Goal: Task Accomplishment & Management: Manage account settings

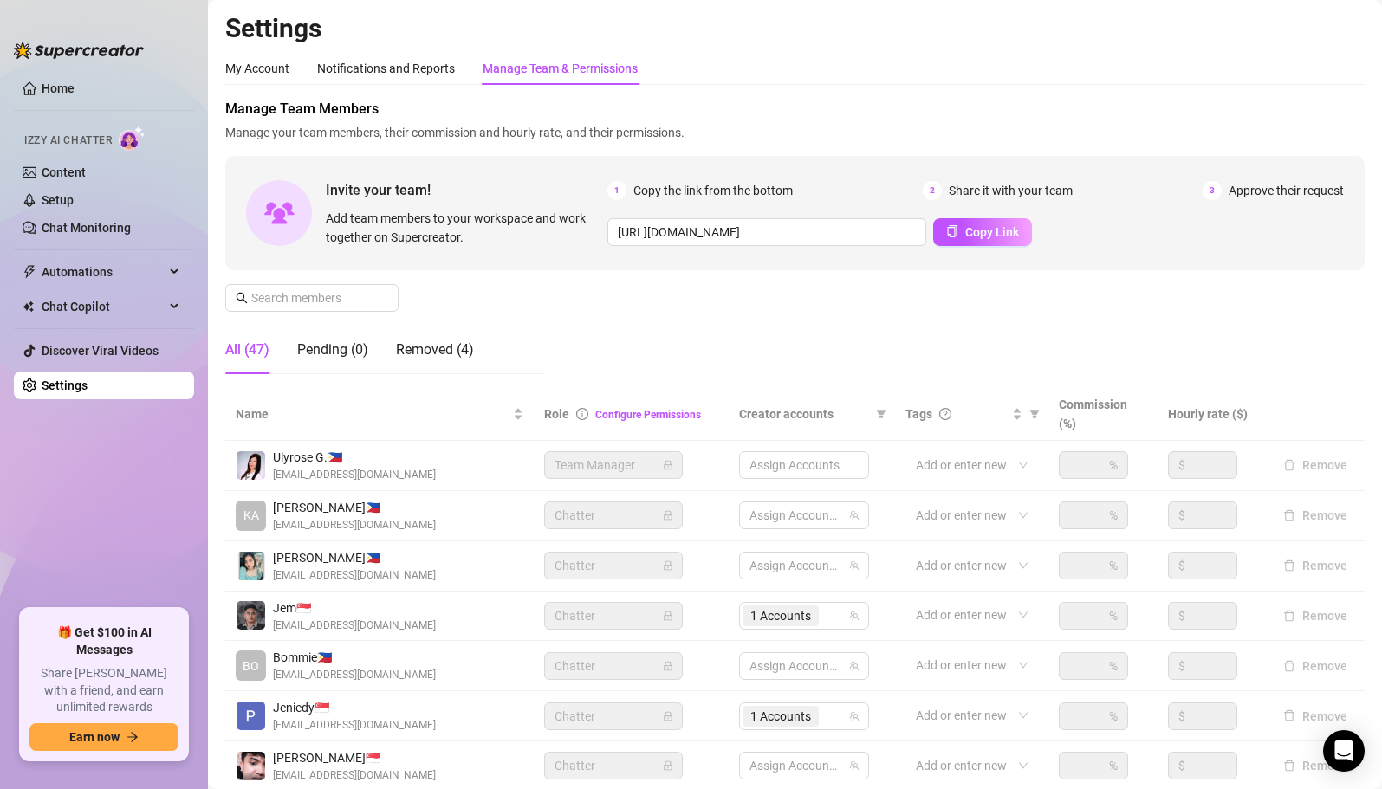
click at [327, 269] on div "Invite your team! Add team members to your workspace and work together on Super…" at bounding box center [794, 213] width 1139 height 114
click at [338, 291] on input "text" at bounding box center [312, 298] width 123 height 19
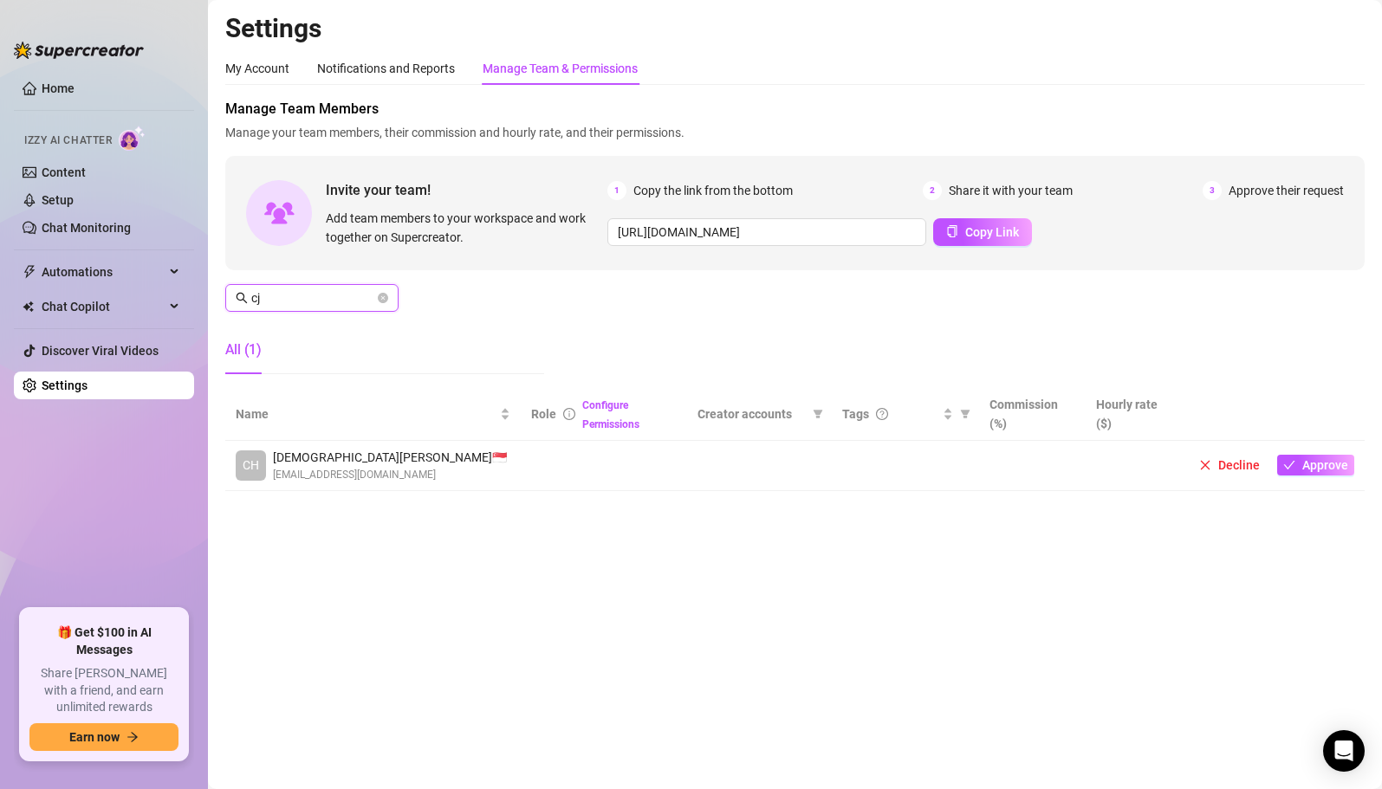
type input "c"
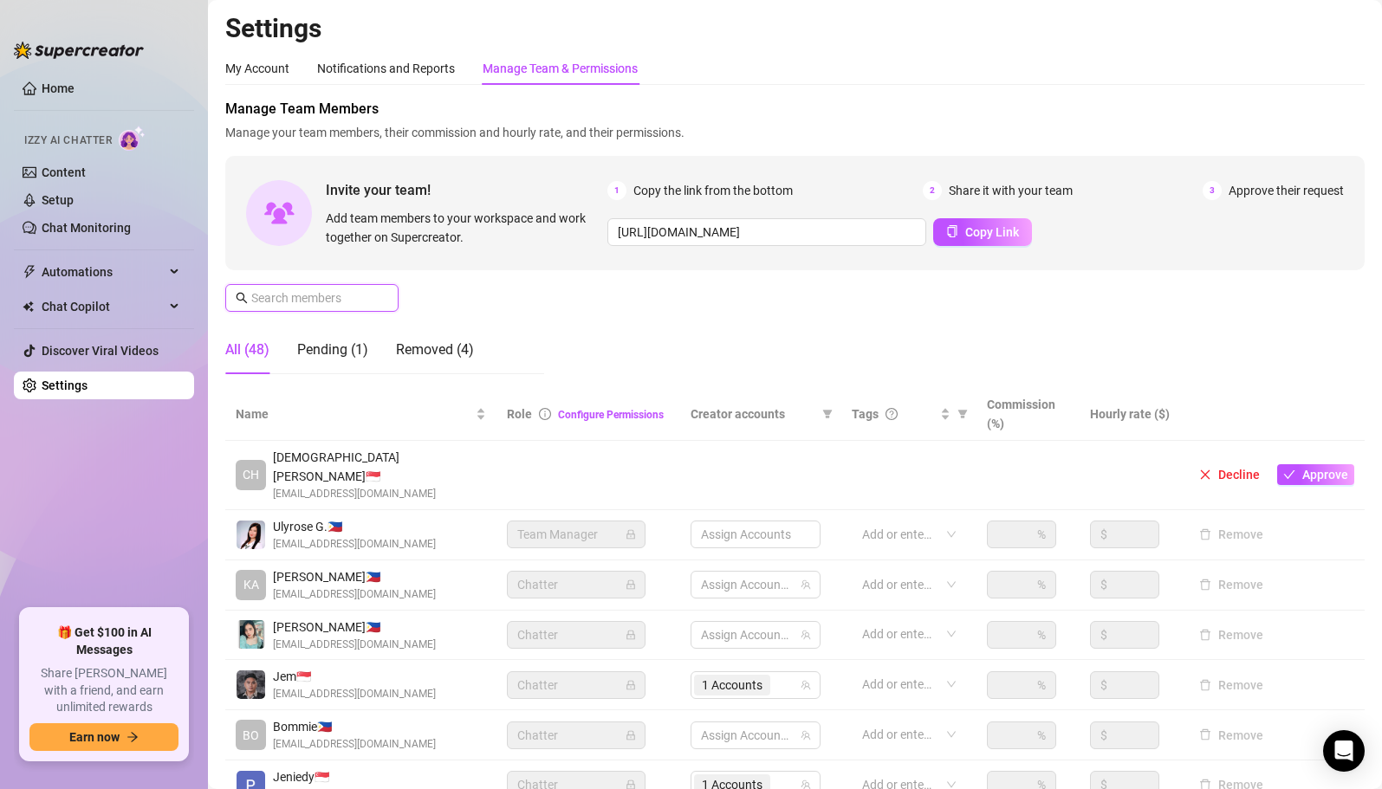
click at [315, 295] on input "text" at bounding box center [312, 298] width 123 height 19
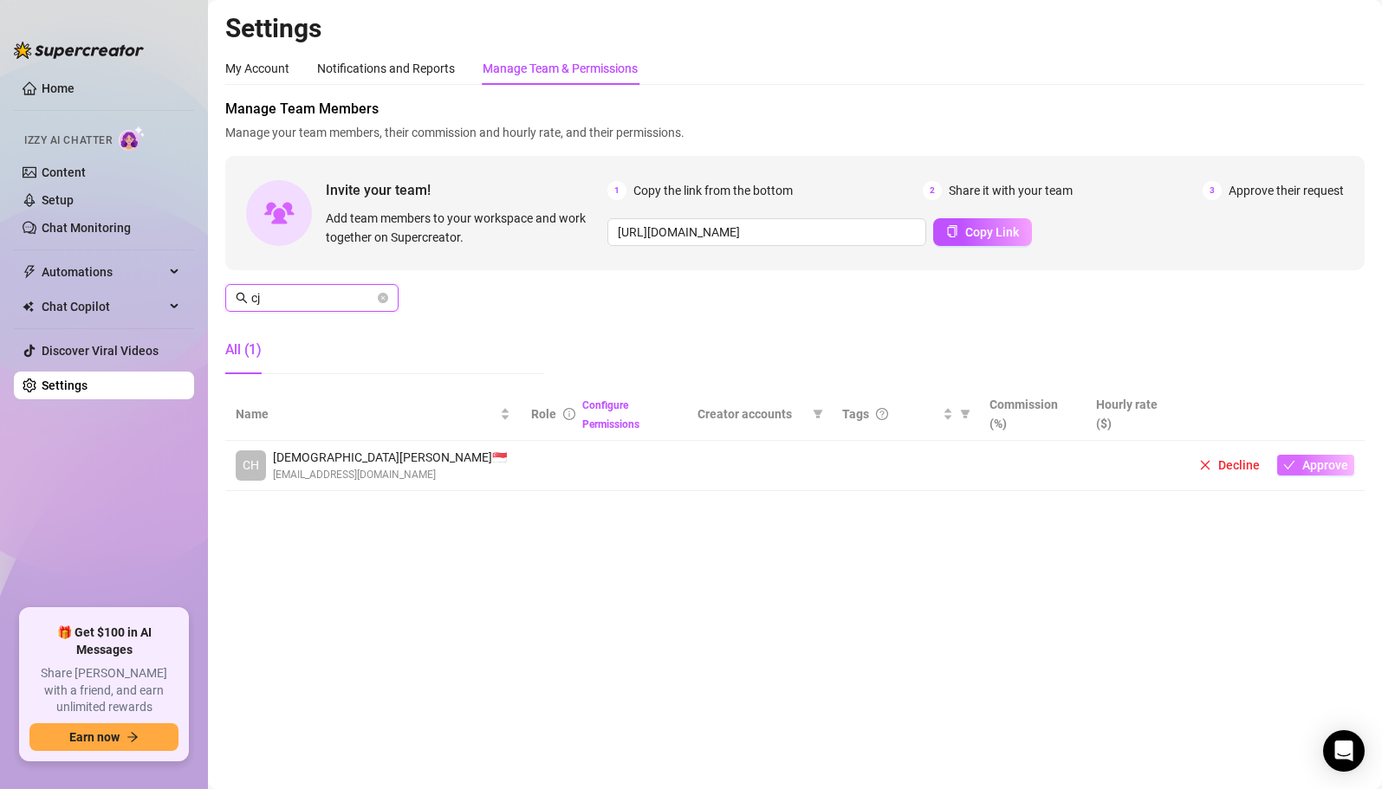
type input "cj"
click at [1307, 470] on span "Approve" at bounding box center [1325, 465] width 46 height 14
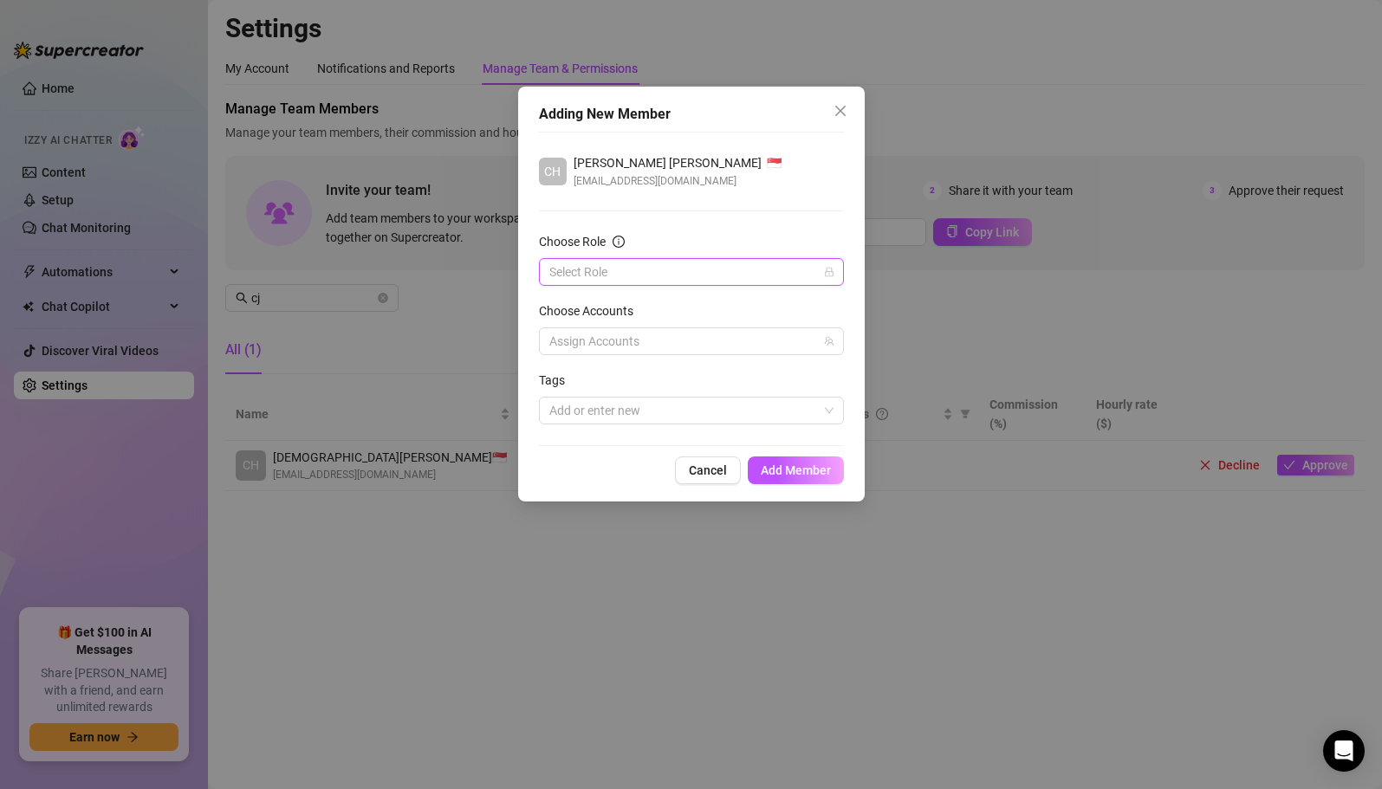
click at [773, 282] on input "Choose Role" at bounding box center [683, 272] width 269 height 26
click at [717, 302] on div "Chatter" at bounding box center [691, 306] width 277 height 19
click at [681, 336] on div at bounding box center [682, 341] width 280 height 24
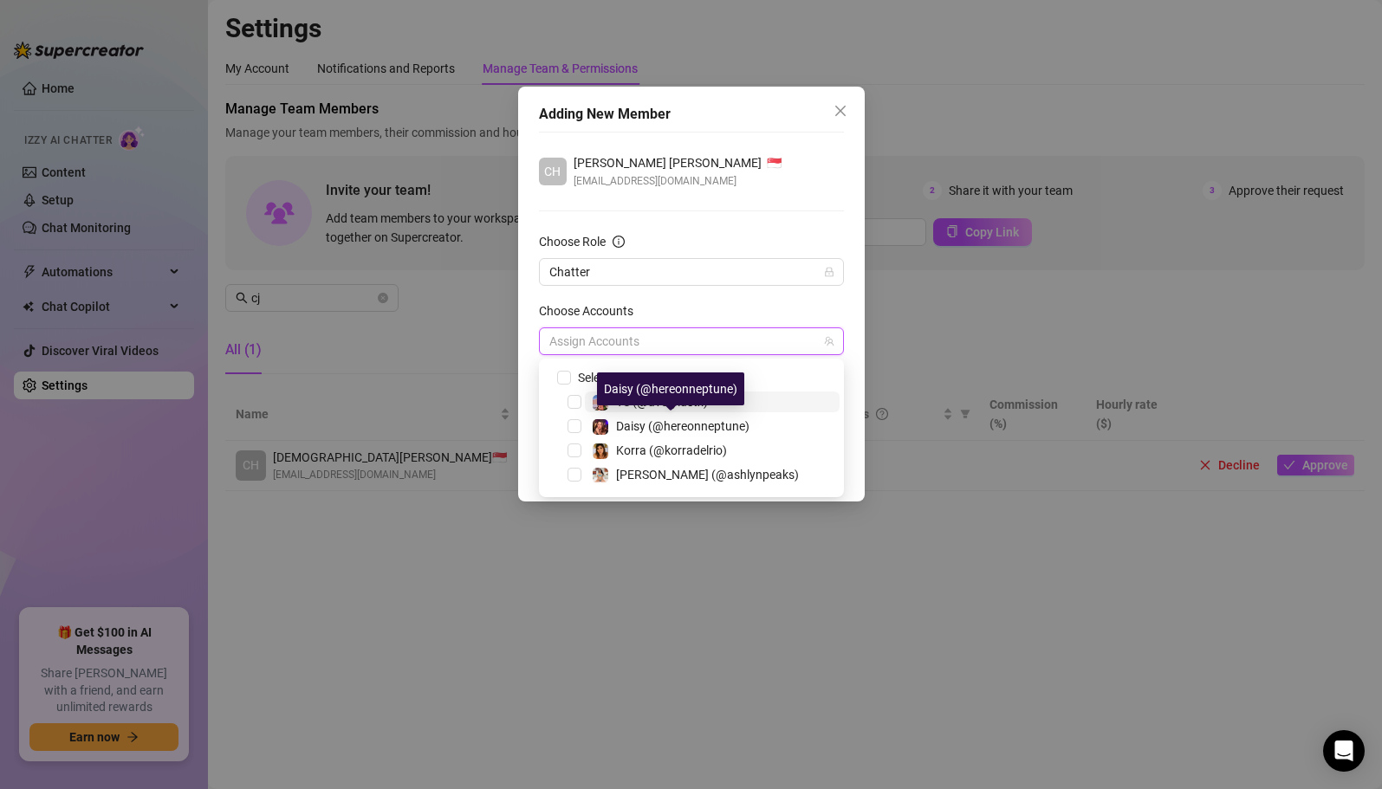
click at [671, 404] on span "TS (@averylustx)" at bounding box center [662, 402] width 92 height 14
click at [812, 582] on div "Adding New Member [PERSON_NAME] [PERSON_NAME] 🇸🇬 [EMAIL_ADDRESS][DOMAIN_NAME] C…" at bounding box center [691, 394] width 1382 height 789
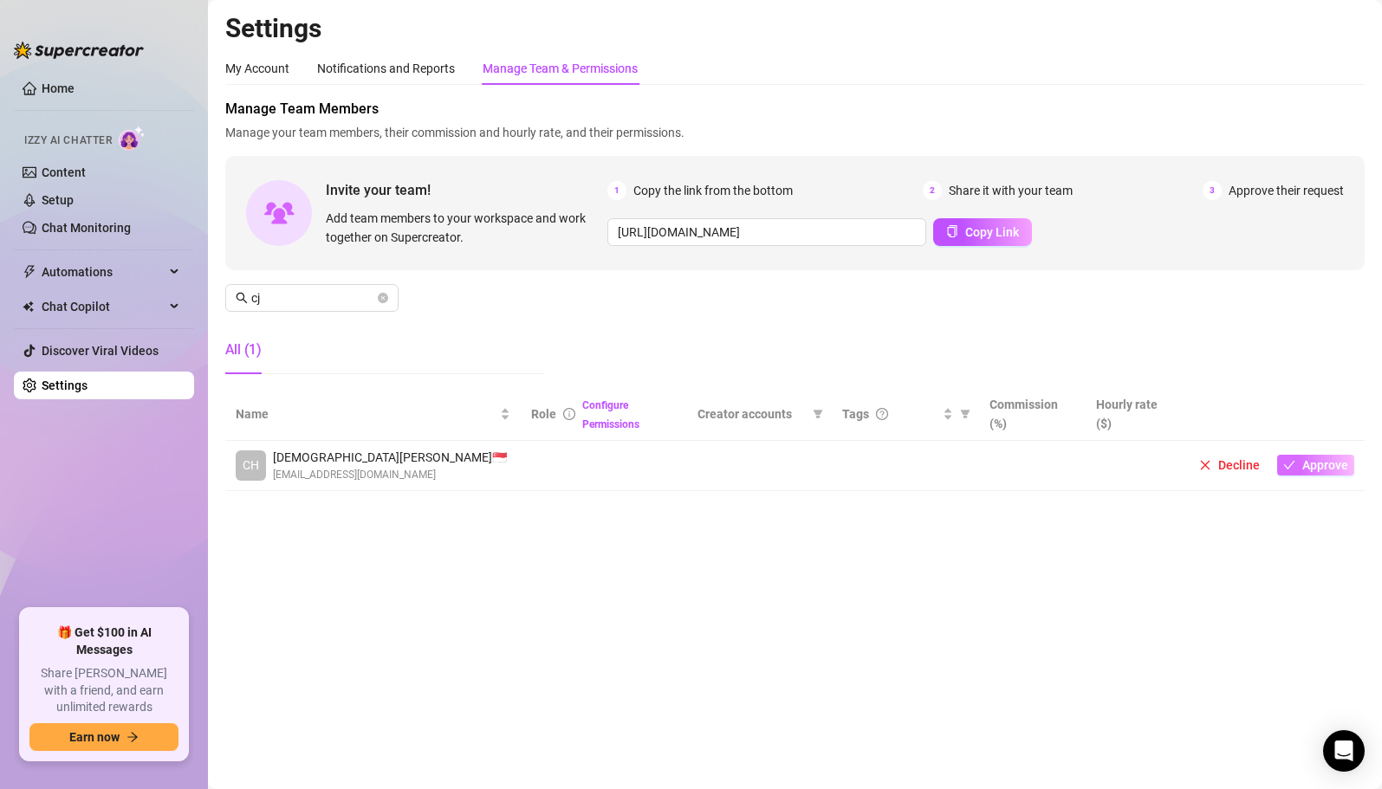
click at [1321, 466] on span "Approve" at bounding box center [1325, 465] width 46 height 14
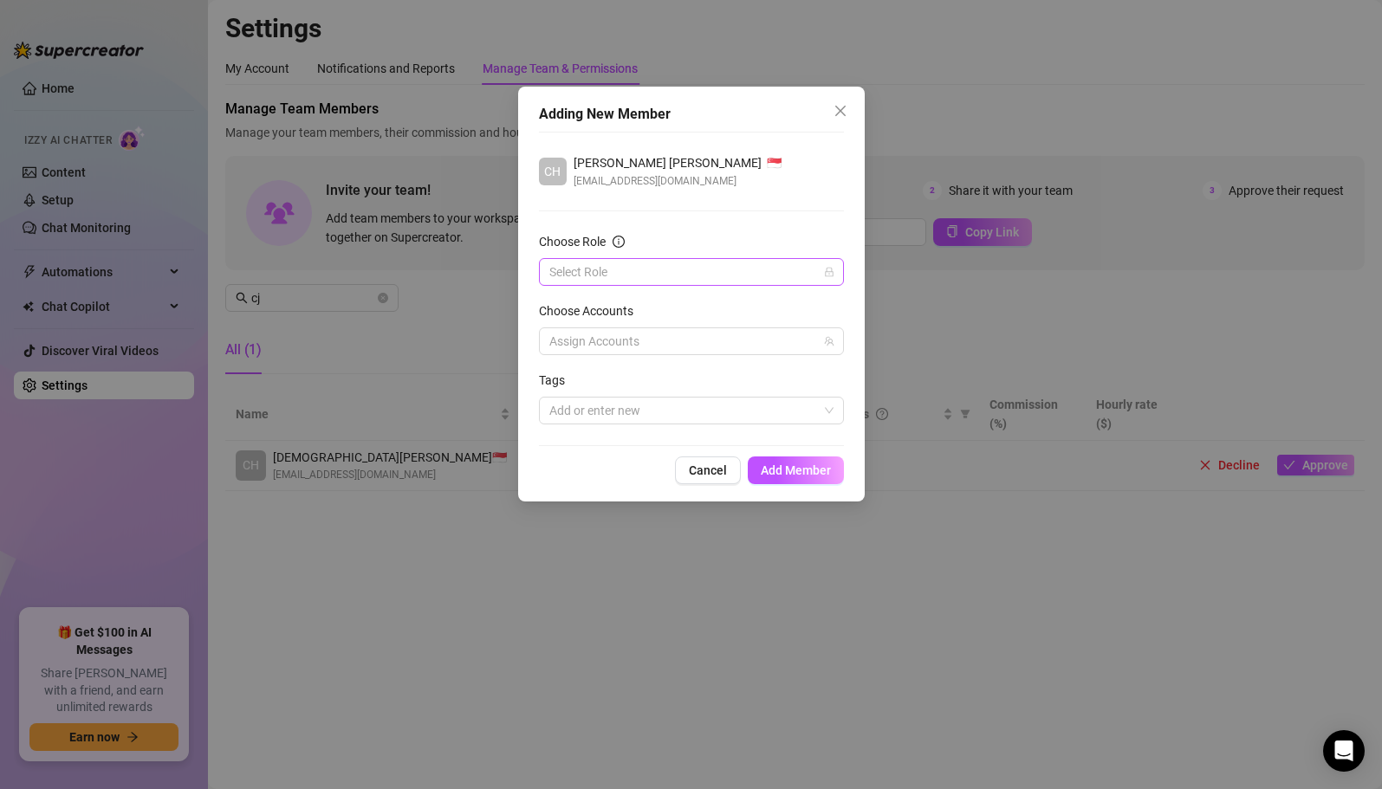
click at [674, 274] on input "Choose Role" at bounding box center [683, 272] width 269 height 26
click at [663, 299] on div "Chatter" at bounding box center [691, 306] width 277 height 19
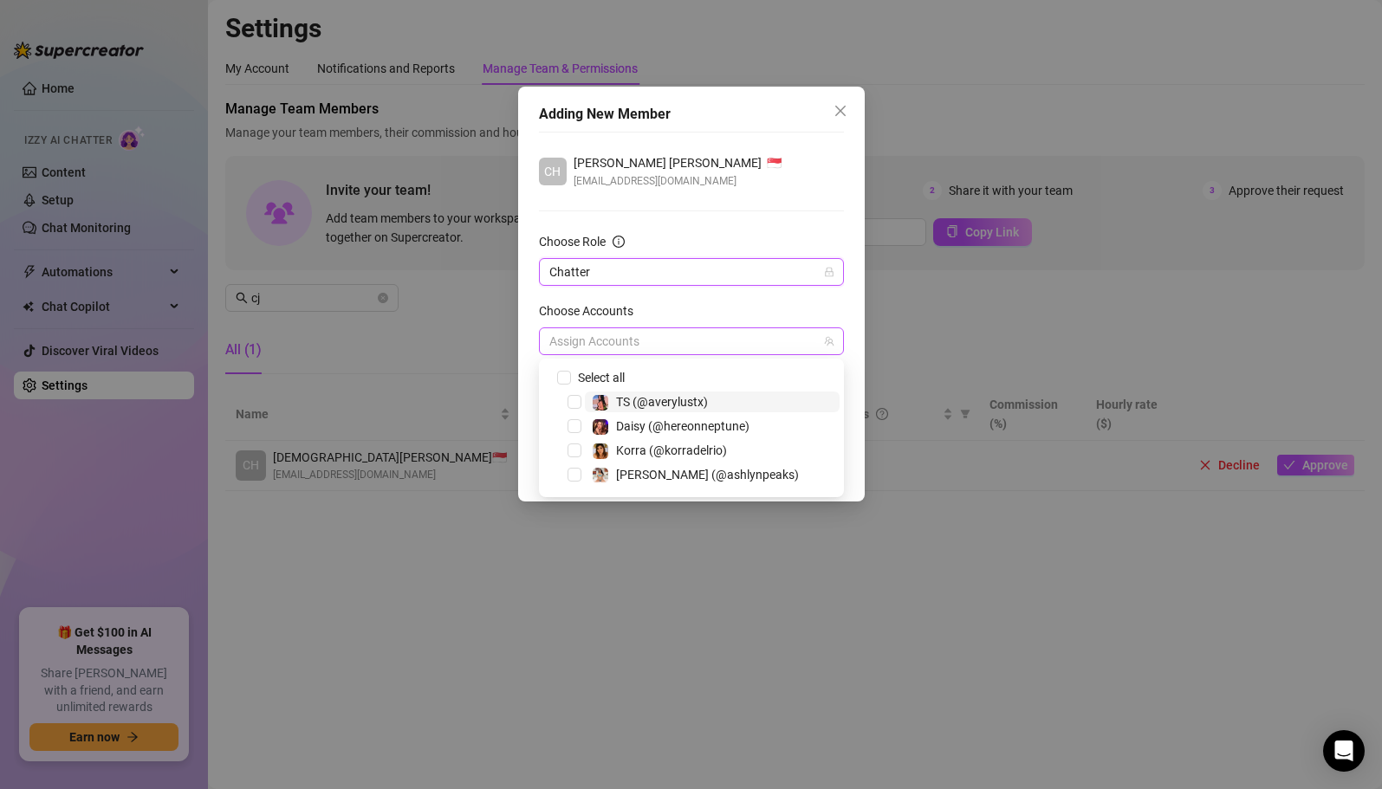
click at [663, 343] on div at bounding box center [682, 341] width 280 height 24
click at [755, 399] on span "TS (@averylustx)" at bounding box center [712, 402] width 255 height 21
click at [757, 308] on div "Choose Accounts" at bounding box center [691, 315] width 305 height 26
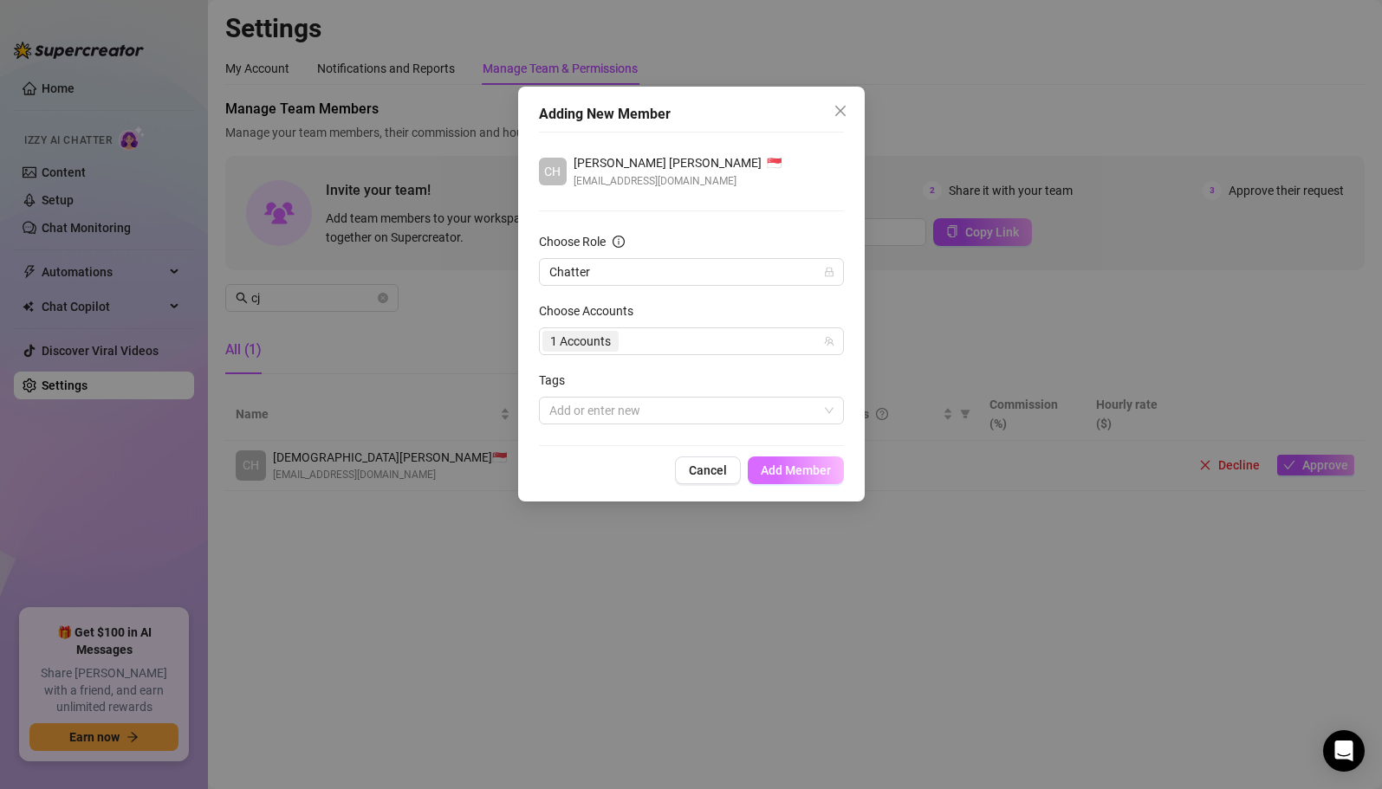
click at [793, 469] on span "Add Member" at bounding box center [796, 471] width 70 height 14
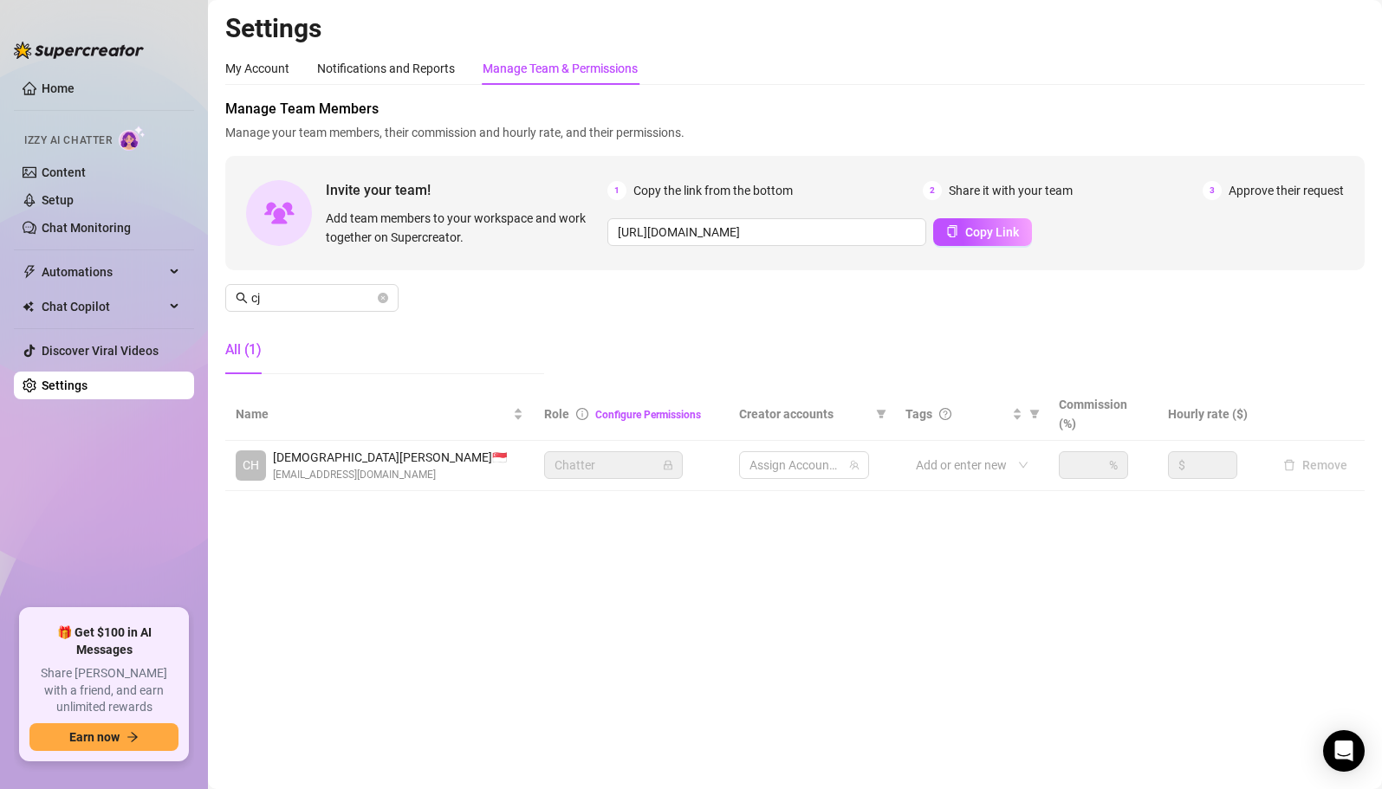
click at [794, 468] on div at bounding box center [795, 465] width 105 height 24
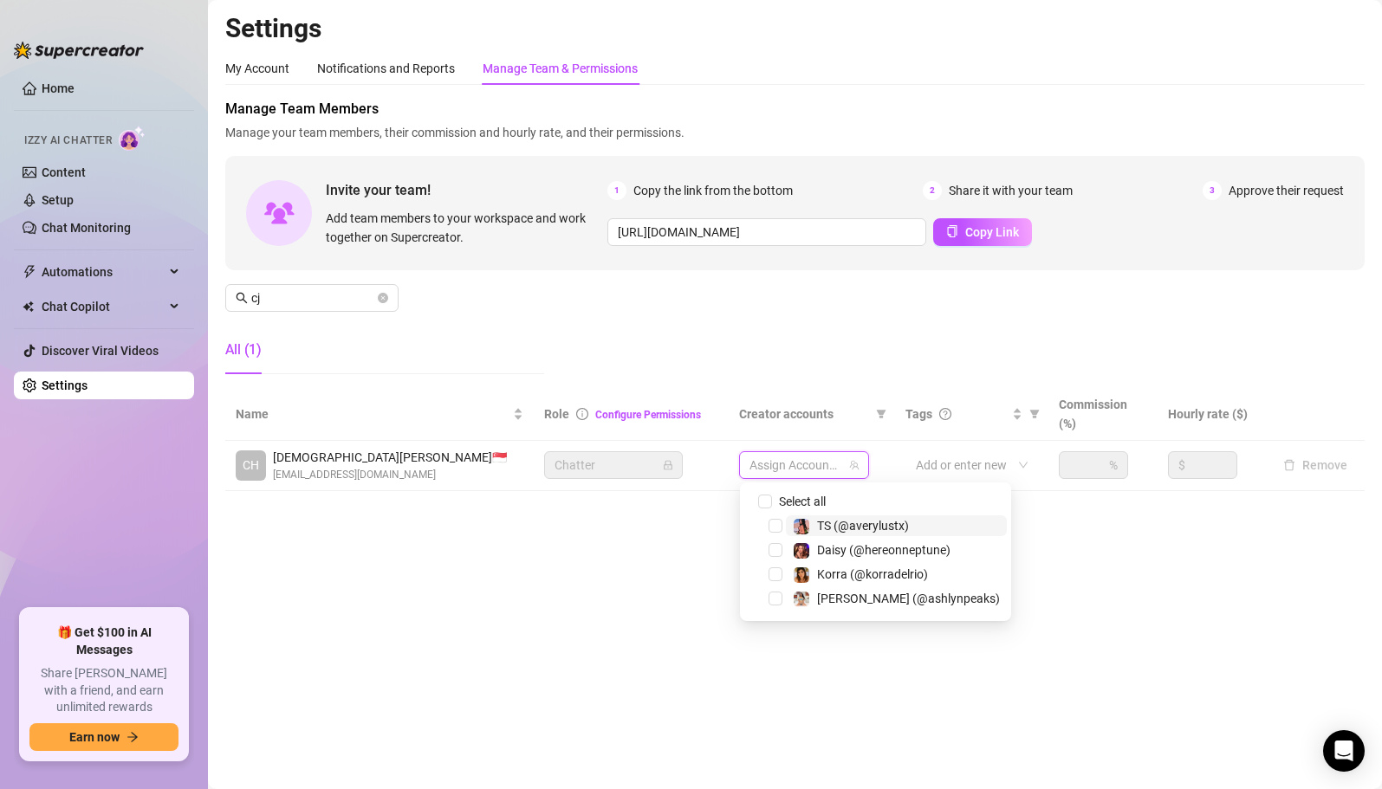
click at [878, 530] on span "TS (@averylustx)" at bounding box center [863, 526] width 92 height 14
click at [1101, 660] on main "Settings My Account Notifications and Reports Manage Team & Permissions Profile…" at bounding box center [795, 394] width 1174 height 789
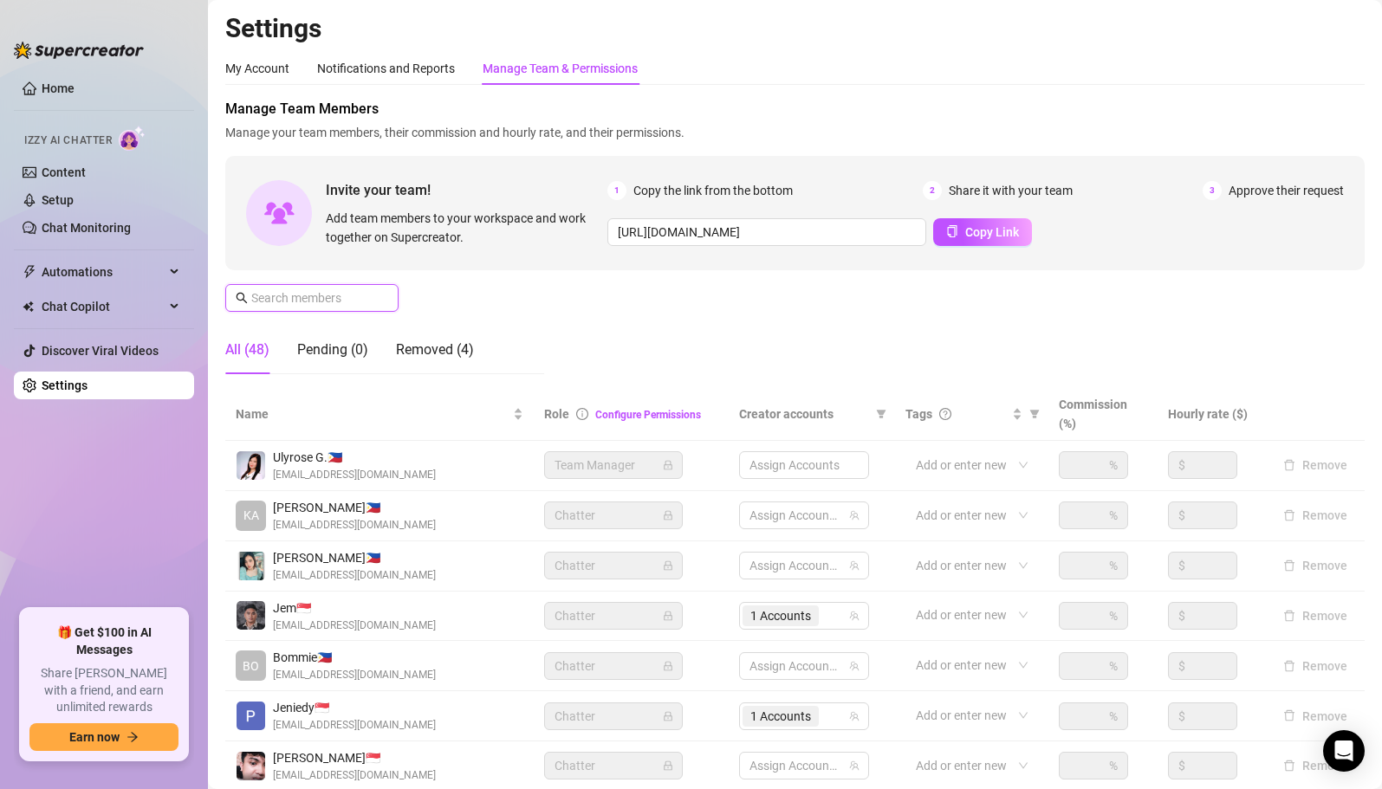
click at [335, 291] on input "text" at bounding box center [312, 298] width 123 height 19
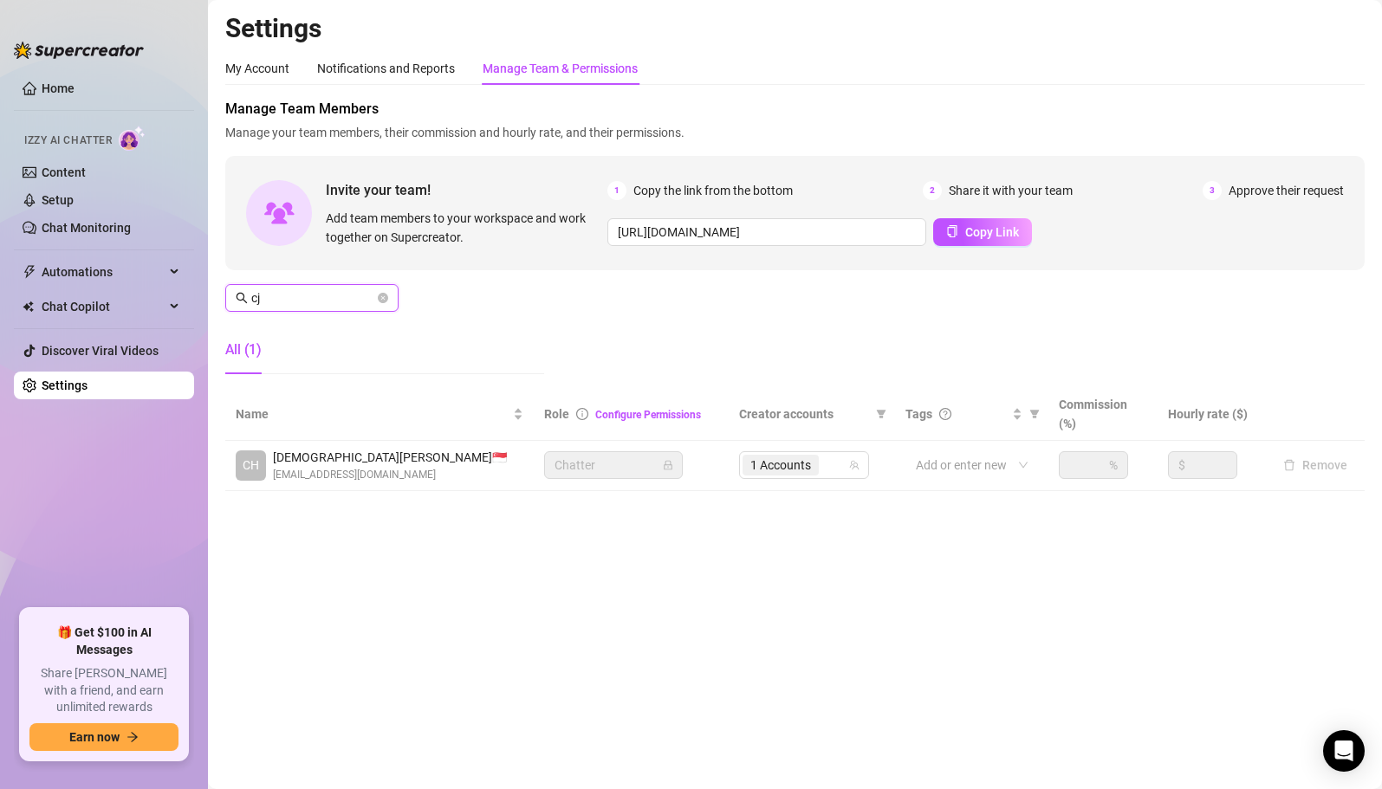
type input "cj"
